Goal: Information Seeking & Learning: Learn about a topic

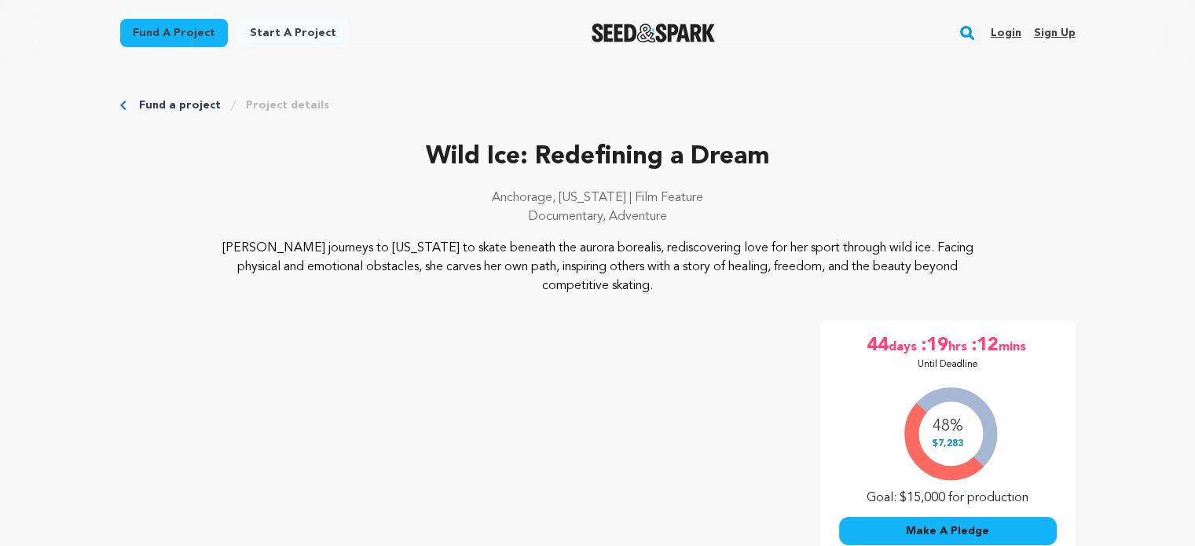
click at [1018, 33] on link "Login" at bounding box center [1005, 32] width 31 height 25
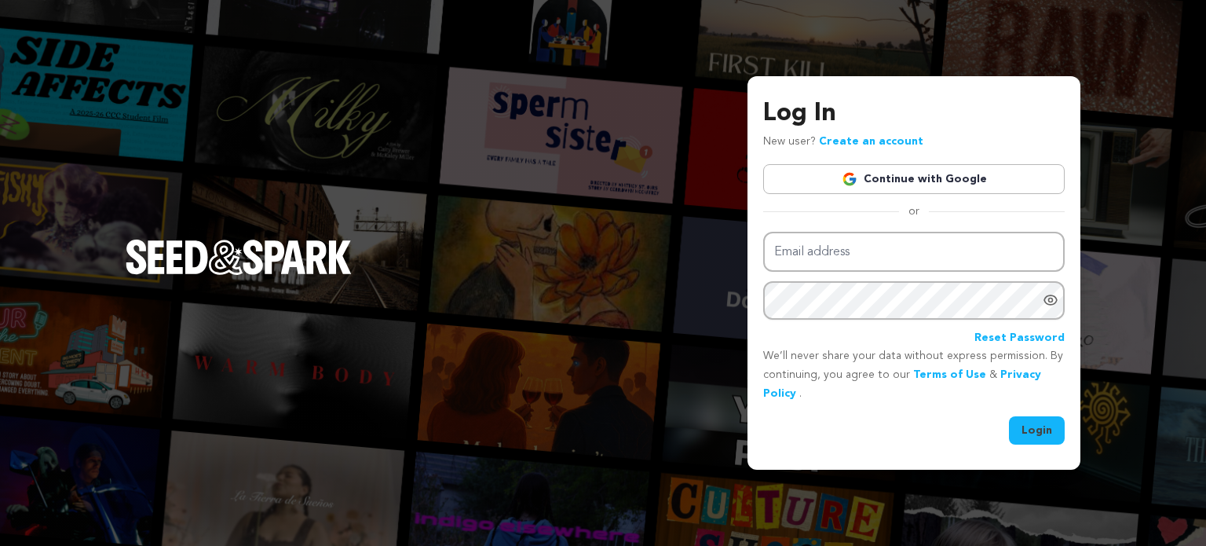
click at [870, 181] on link "Continue with Google" at bounding box center [914, 179] width 302 height 30
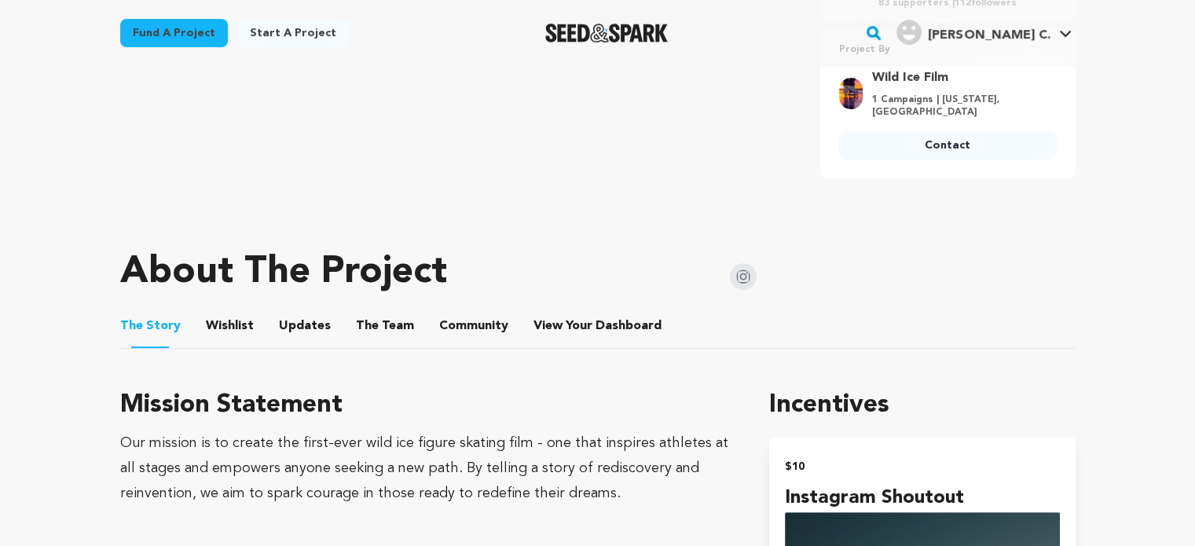
scroll to position [637, 0]
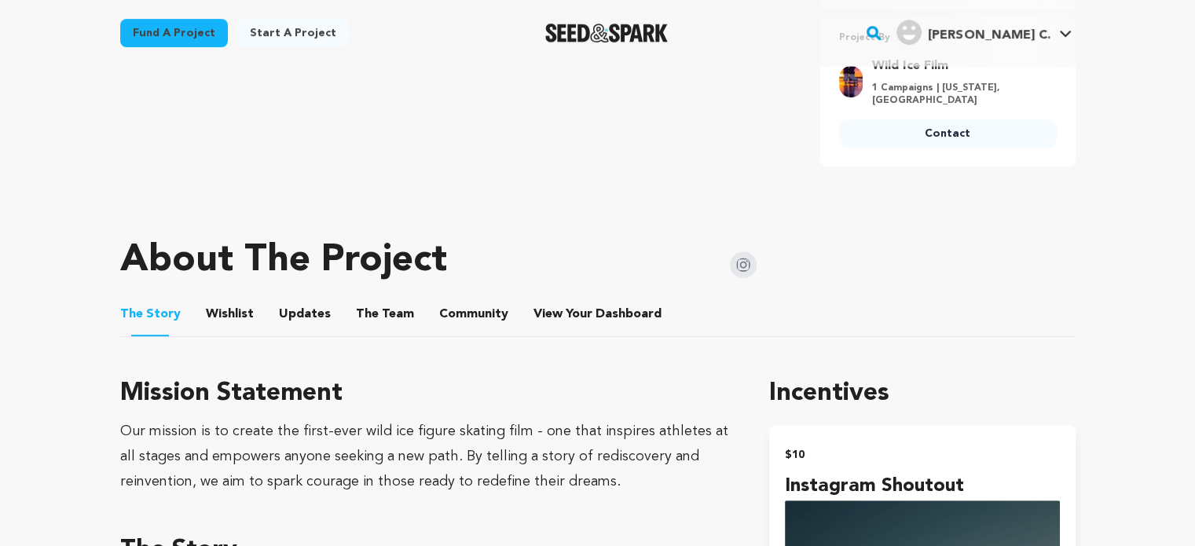
click at [374, 299] on button "The Team" at bounding box center [385, 317] width 38 height 38
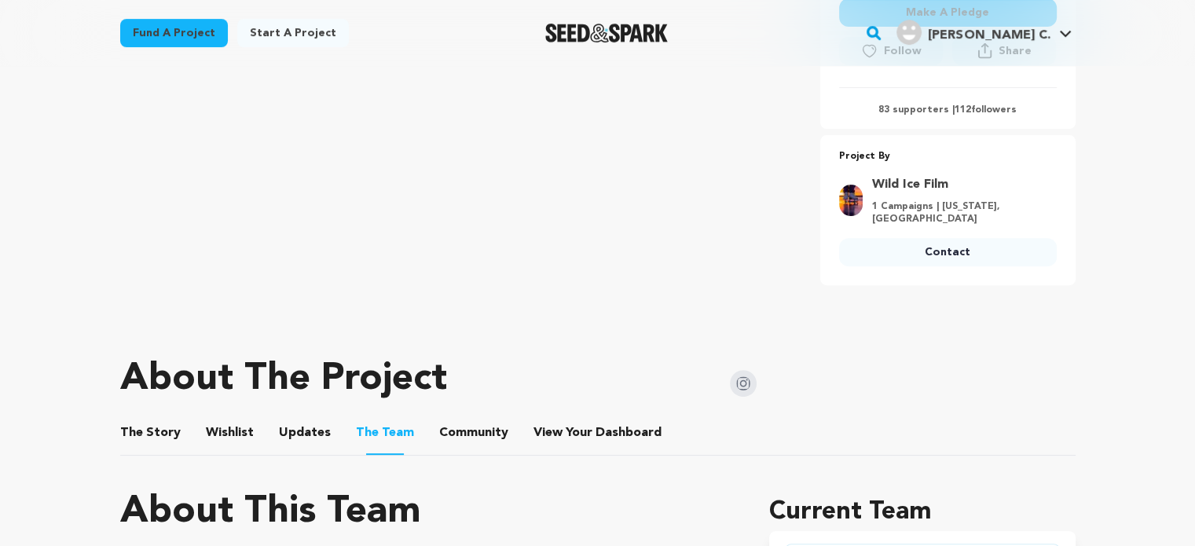
scroll to position [614, 0]
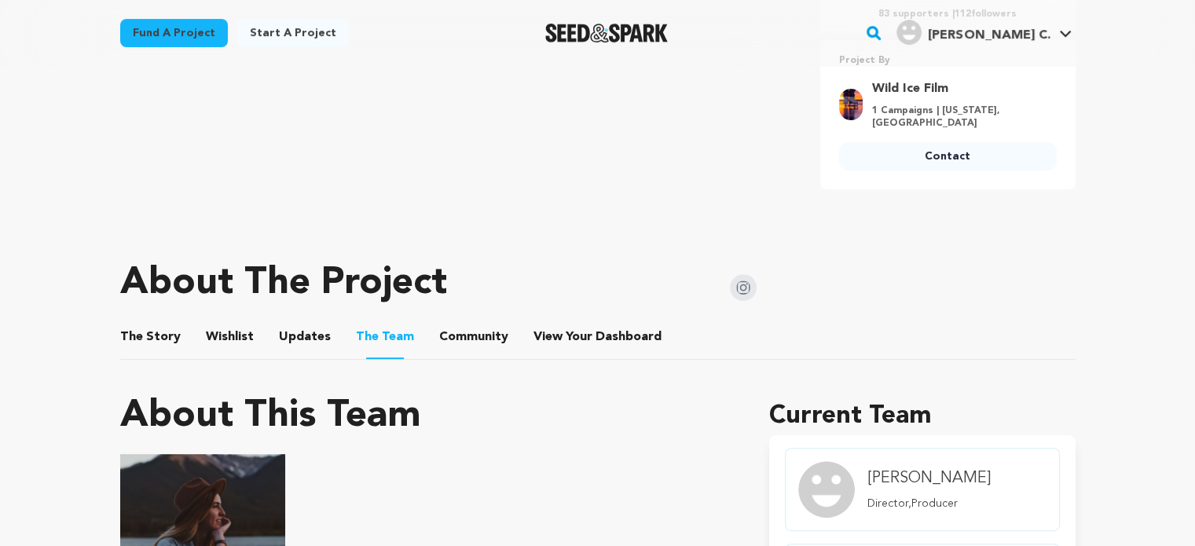
click at [287, 321] on button "Updates" at bounding box center [305, 340] width 38 height 38
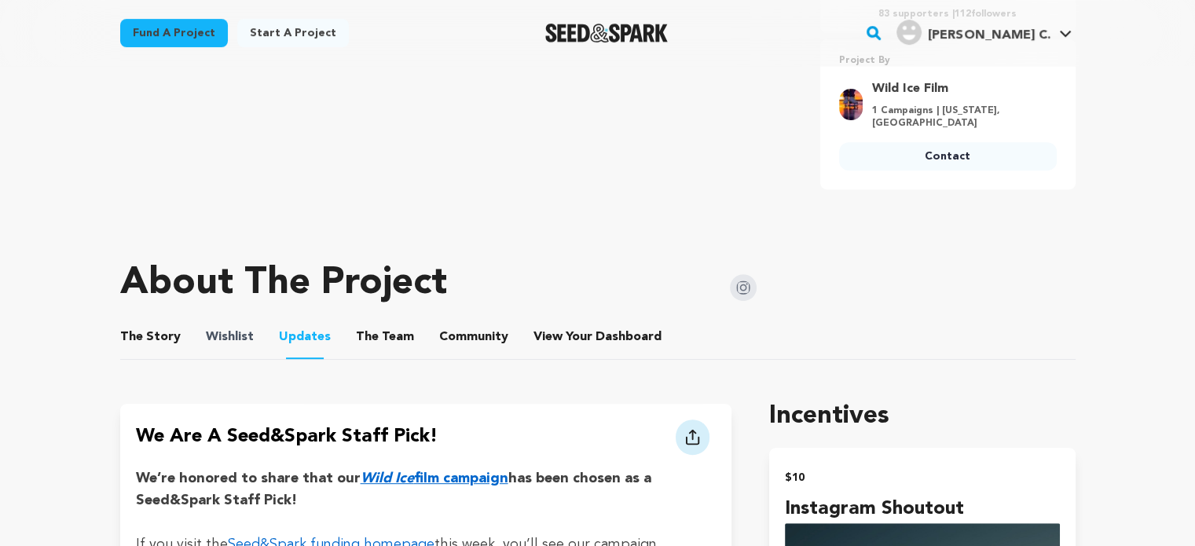
click at [246, 328] on span "Wishlist" at bounding box center [230, 337] width 48 height 19
click at [221, 334] on button "Wishlist" at bounding box center [230, 340] width 38 height 38
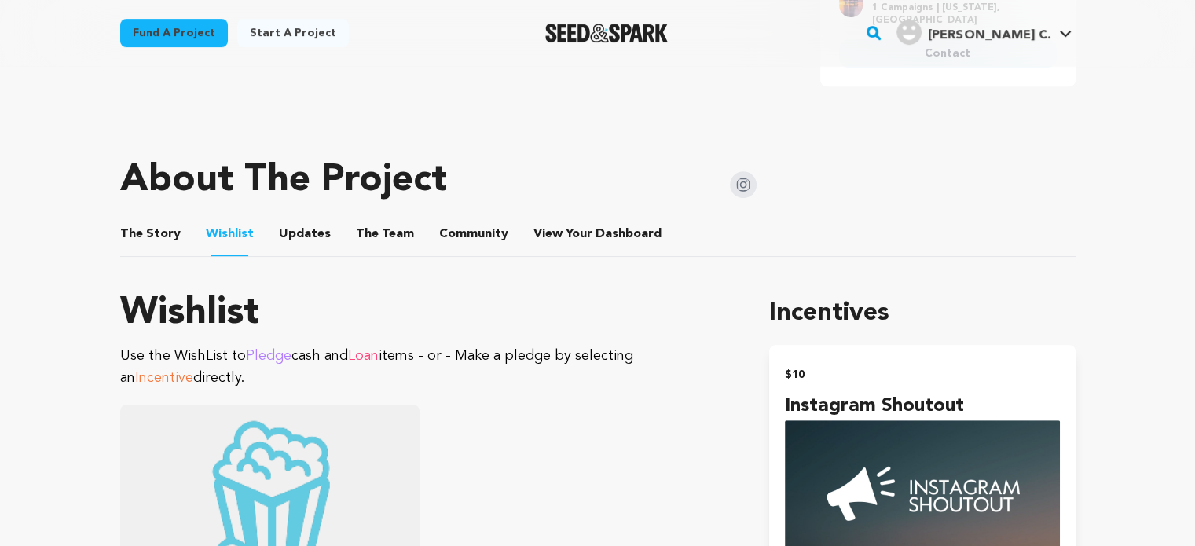
scroll to position [719, 0]
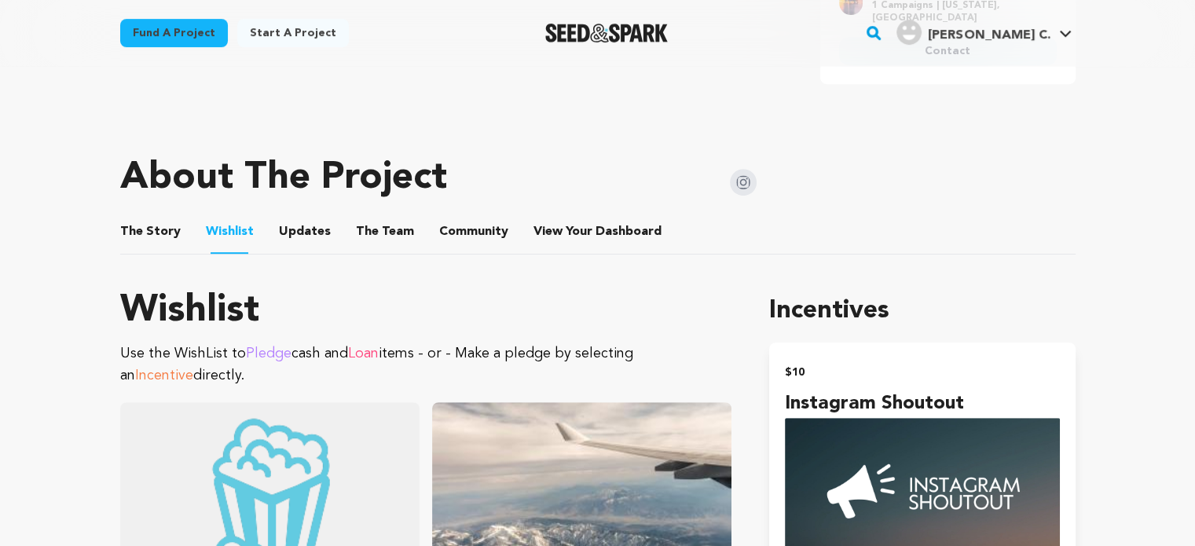
click at [455, 225] on button "Community" at bounding box center [474, 235] width 38 height 38
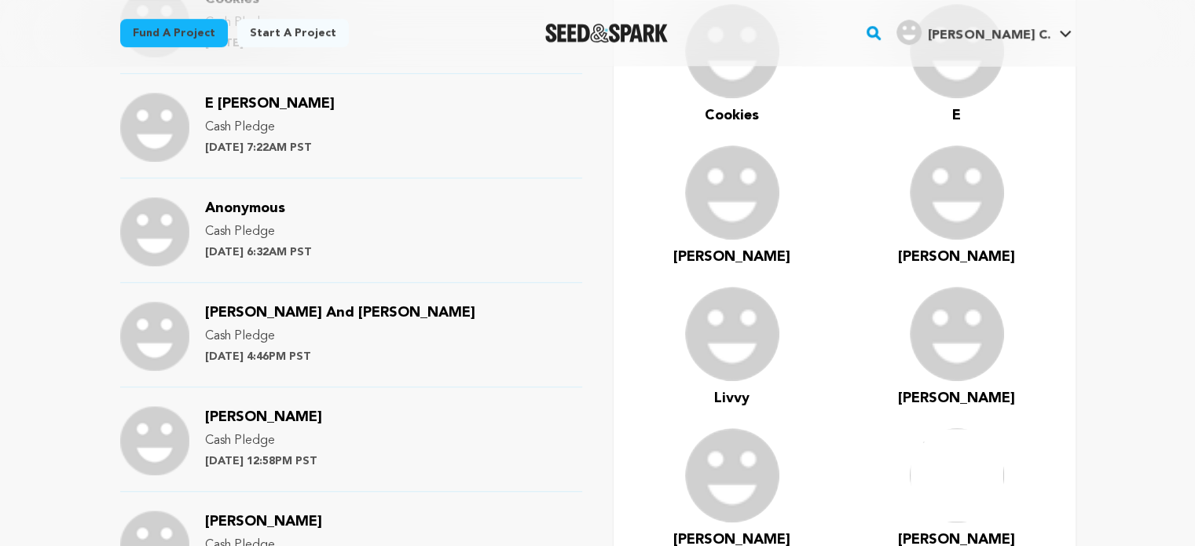
scroll to position [1082, 0]
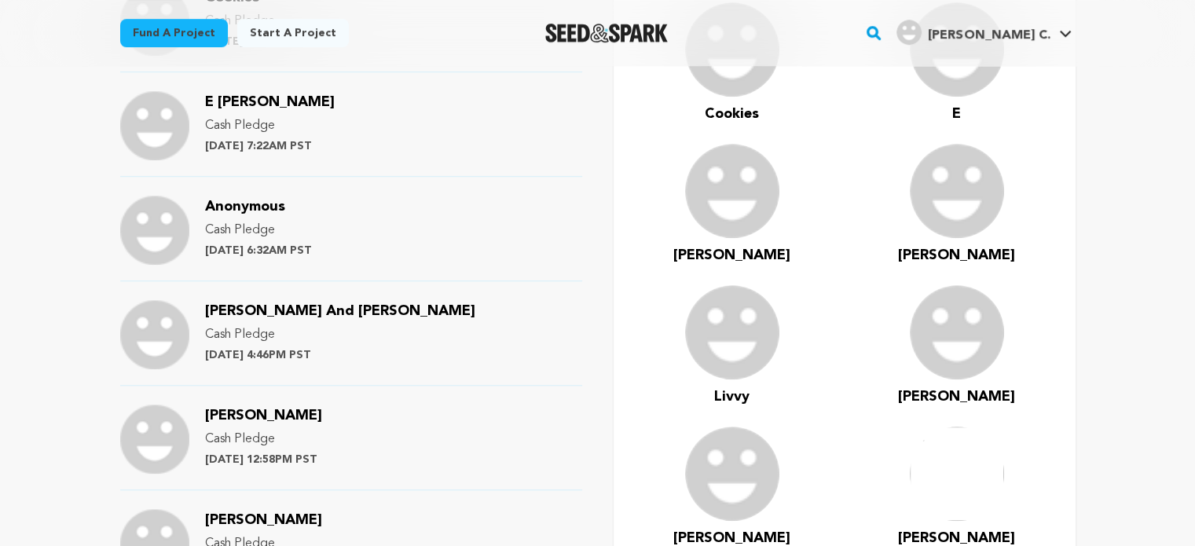
click at [73, 332] on main "Fund a project Start a project Search" at bounding box center [597, 221] width 1195 height 2607
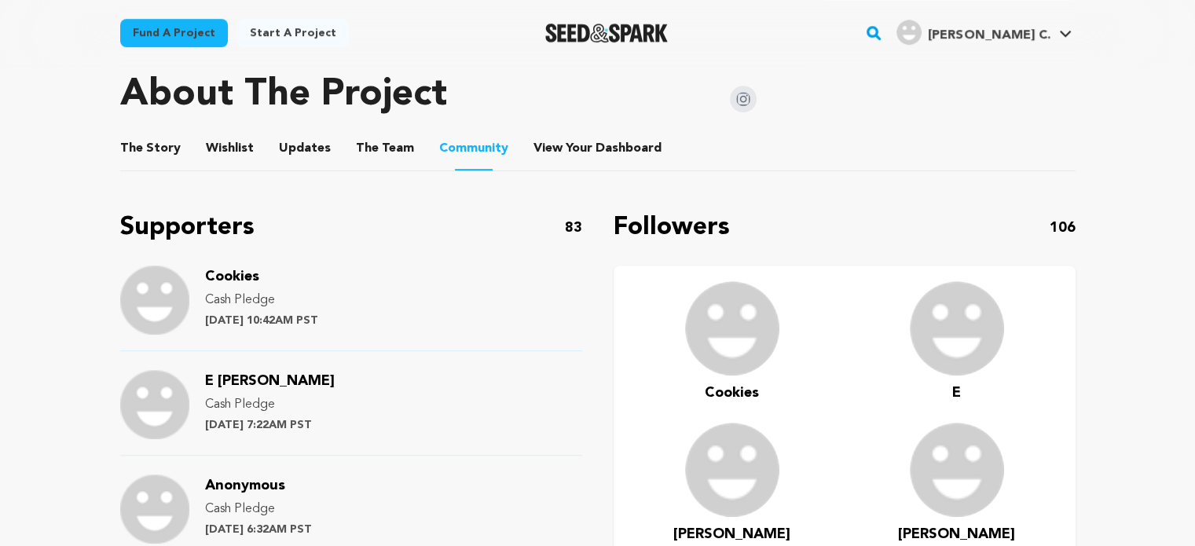
scroll to position [801, 0]
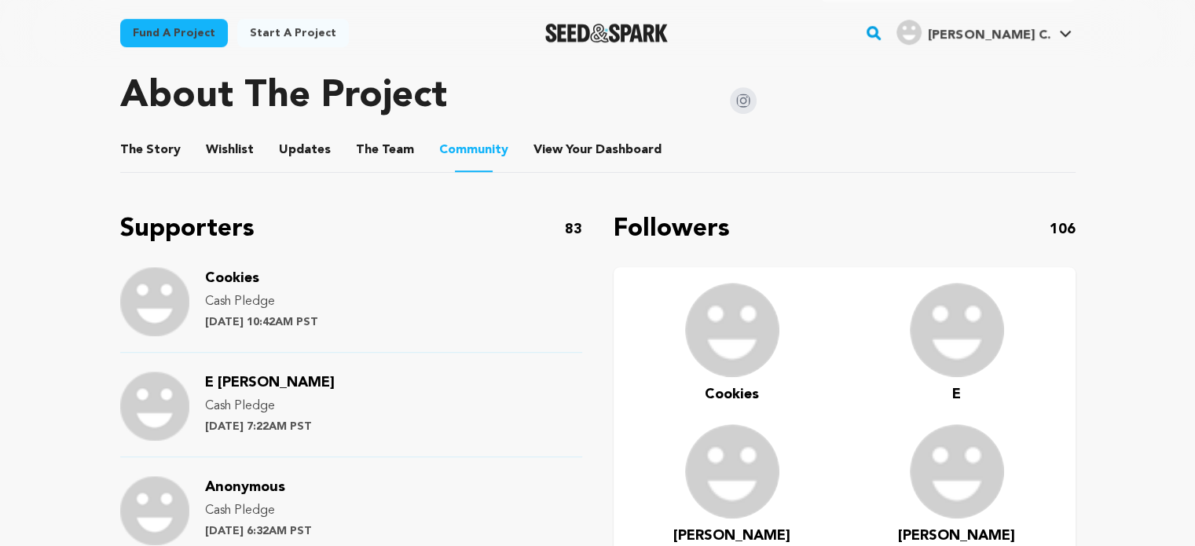
click at [223, 272] on span "Cookies" at bounding box center [232, 278] width 54 height 14
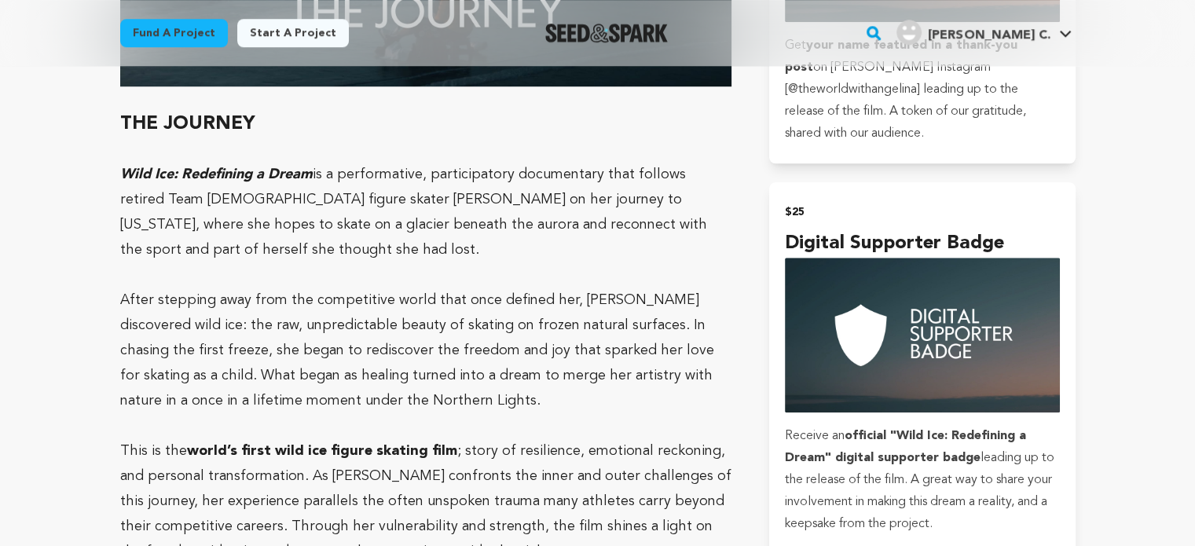
scroll to position [1292, 0]
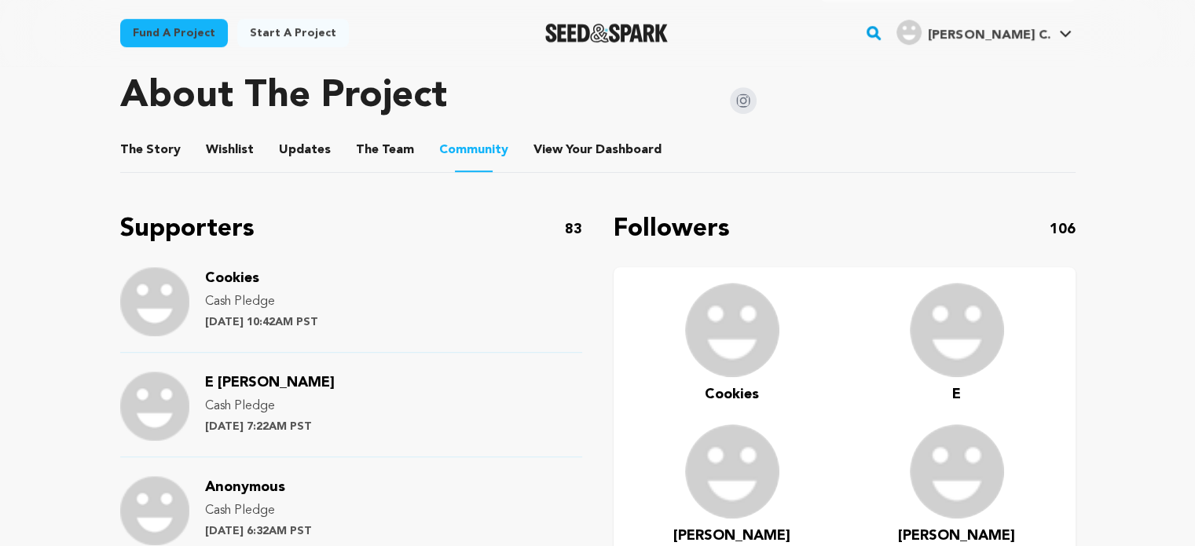
scroll to position [860, 0]
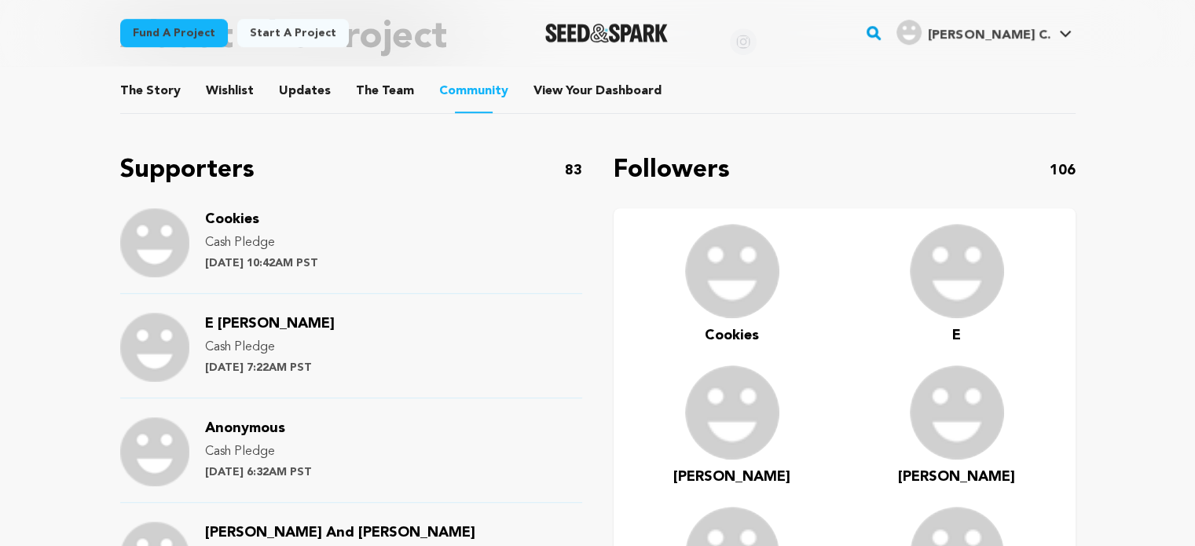
click at [243, 212] on span "Cookies" at bounding box center [232, 219] width 54 height 14
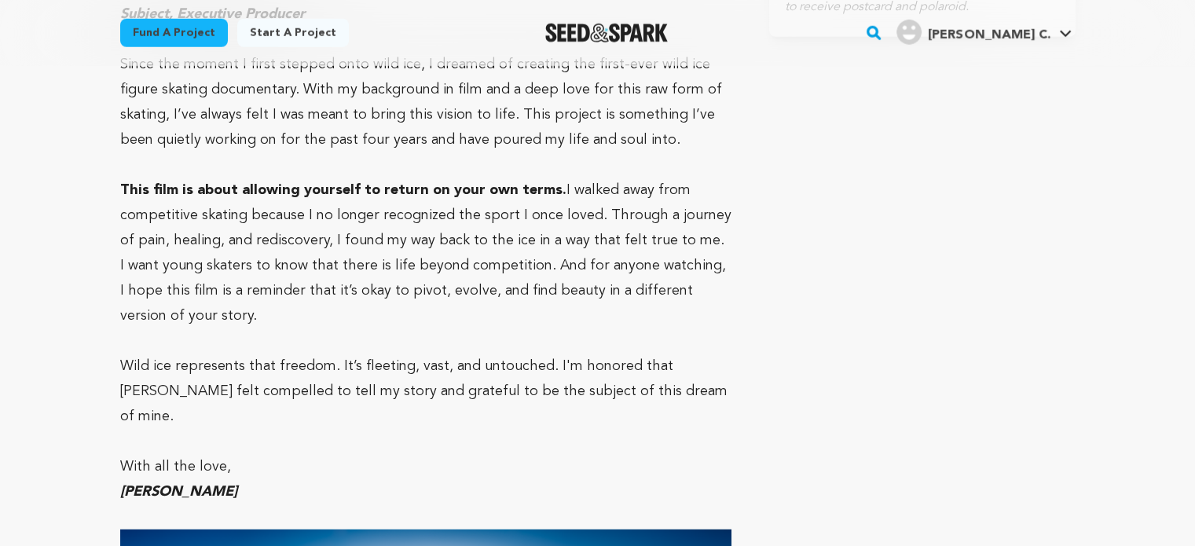
scroll to position [4490, 0]
